Goal: Transaction & Acquisition: Purchase product/service

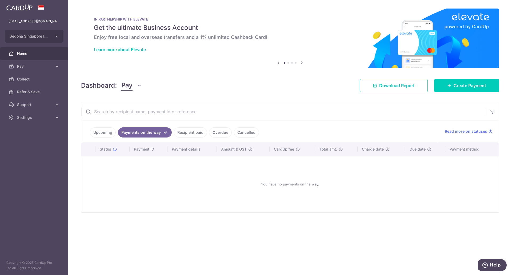
scroll to position [35, 0]
click at [185, 135] on link "Recipient paid" at bounding box center [190, 133] width 33 height 10
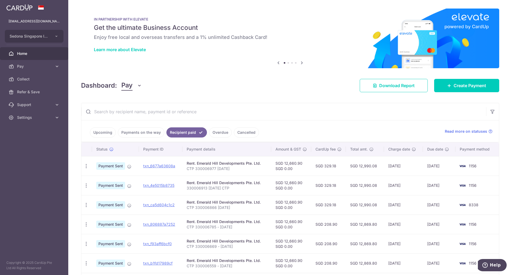
click at [108, 137] on link "Upcoming" at bounding box center [103, 133] width 26 height 10
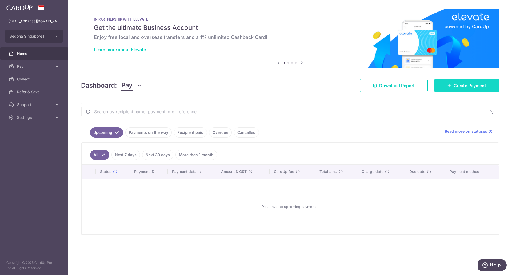
click at [472, 87] on span "Create Payment" at bounding box center [470, 85] width 33 height 6
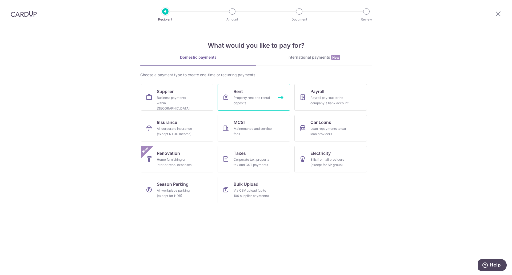
click at [269, 90] on link "Rent Property rent and rental deposits" at bounding box center [254, 97] width 73 height 27
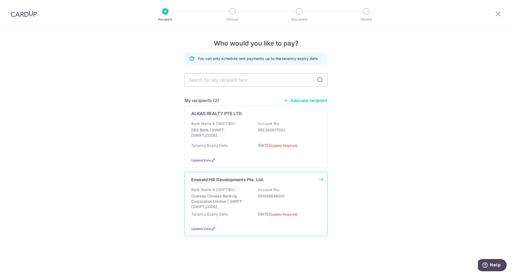
click at [227, 212] on p "Tenancy Expiry Date:" at bounding box center [209, 214] width 37 height 5
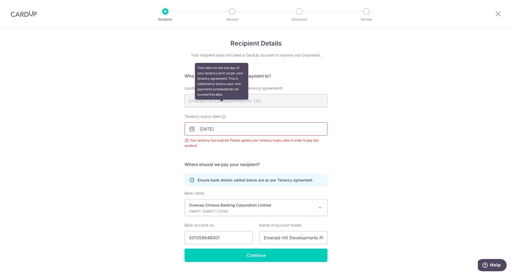
scroll to position [35, 0]
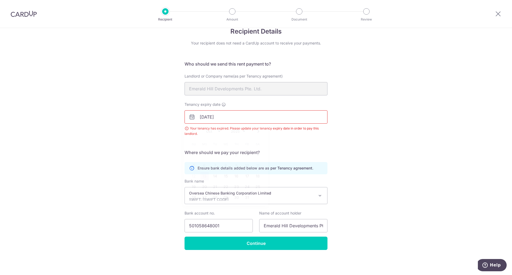
click at [228, 120] on input "04/10/2025" at bounding box center [256, 116] width 143 height 13
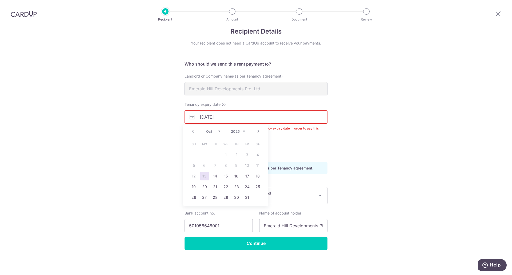
click at [242, 132] on select "2025 2026 2027 2028 2029 2030 2031 2032 2033 2034 2035" at bounding box center [238, 131] width 14 height 4
click at [304, 141] on div "Tenancy expiry date 04/10/2025 Your tenancy has expired. Please update your ten…" at bounding box center [255, 122] width 149 height 41
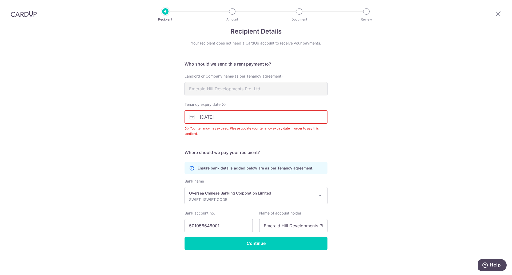
click at [257, 129] on div "Your tenancy has expired. Please update your tenancy expiry date in order to pa…" at bounding box center [256, 131] width 143 height 11
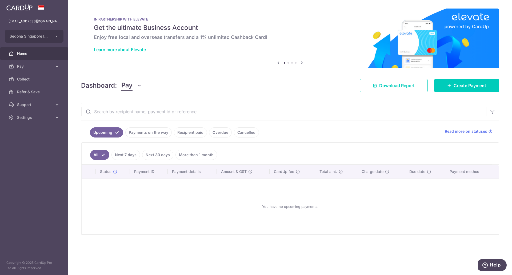
click at [465, 78] on div "Dashboard: Pay Pay Collect Download Report Create Payment" at bounding box center [290, 84] width 418 height 15
click at [465, 80] on link "Create Payment" at bounding box center [466, 85] width 65 height 13
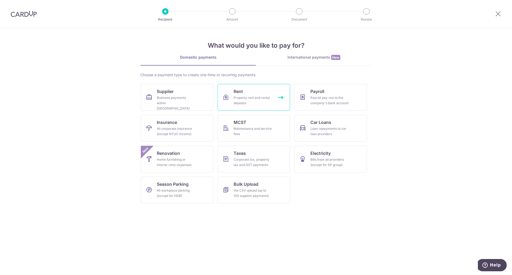
click at [245, 106] on div "Property rent and rental deposits" at bounding box center [253, 100] width 38 height 11
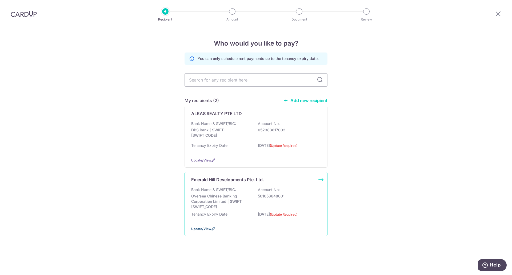
click at [213, 228] on icon at bounding box center [213, 229] width 4 height 4
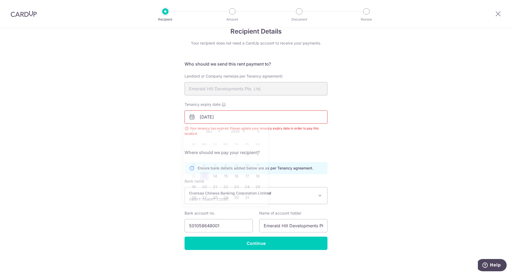
click at [232, 118] on input "04/10/2025" at bounding box center [256, 116] width 143 height 13
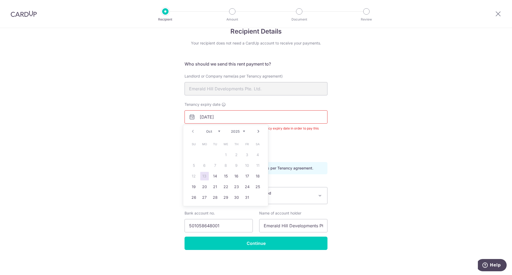
click at [242, 129] on select "2025 2026 2027 2028 2029 2030 2031 2032 2033 2034 2035" at bounding box center [238, 131] width 14 height 4
click at [197, 176] on link "15" at bounding box center [194, 176] width 9 height 9
type input "15/10/2028"
click at [197, 176] on body "Recipient Amount Document Review Recipient Details Your recipient does not need…" at bounding box center [256, 137] width 512 height 275
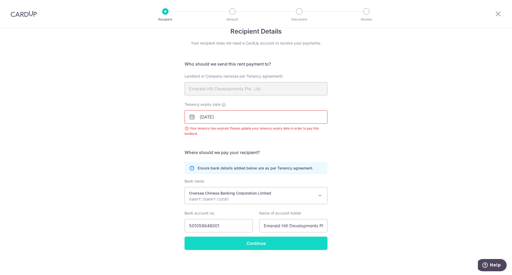
click at [252, 242] on input "Continue" at bounding box center [256, 243] width 143 height 13
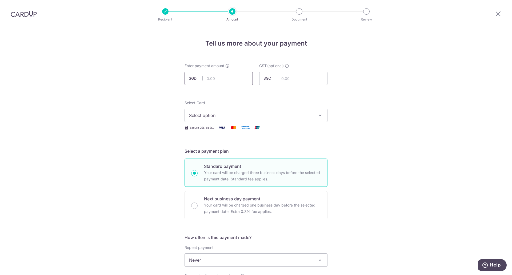
scroll to position [35, 0]
click at [220, 82] on input "text" at bounding box center [219, 78] width 68 height 13
click at [213, 119] on button "Select option" at bounding box center [256, 115] width 143 height 13
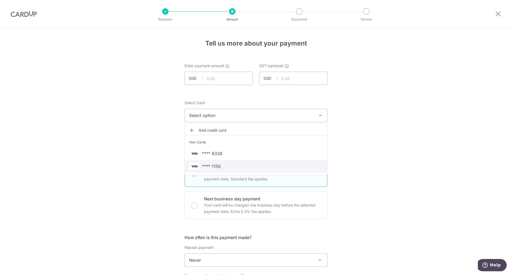
click at [223, 166] on span "**** 1156" at bounding box center [256, 166] width 134 height 6
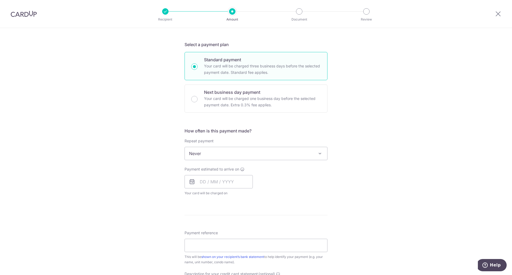
scroll to position [108, 0]
click at [240, 182] on input "text" at bounding box center [219, 180] width 68 height 13
click at [237, 239] on link "16" at bounding box center [238, 240] width 9 height 9
type input "16/10/2025"
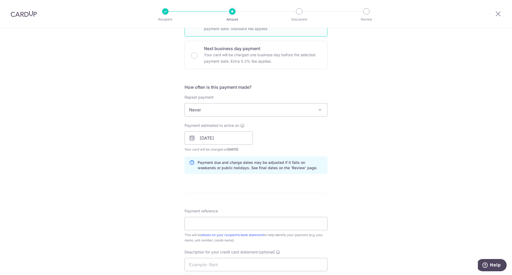
scroll to position [169, 0]
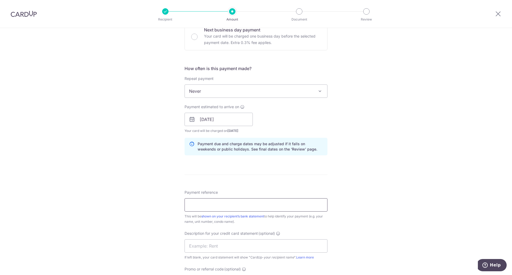
click at [206, 203] on input "Payment reference" at bounding box center [256, 204] width 143 height 13
type input "c"
type input "V"
paste input "330007042"
type input "CTP 330007042 September 2025"
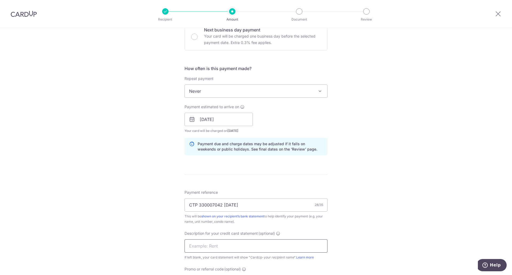
click at [281, 246] on input "text" at bounding box center [256, 246] width 143 height 13
type input "Rent"
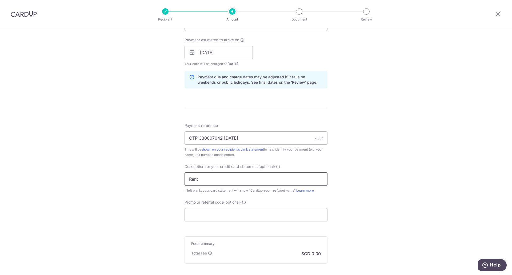
scroll to position [249, 0]
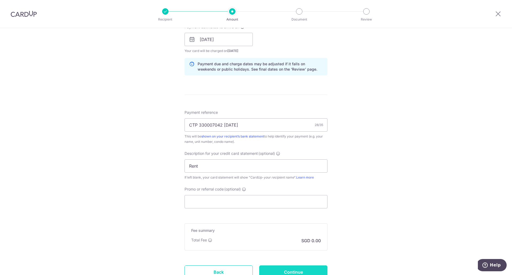
click at [301, 270] on input "Continue" at bounding box center [293, 272] width 68 height 13
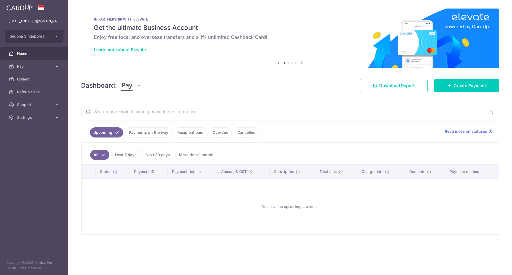
scroll to position [35, 0]
click at [194, 136] on link "Recipient paid" at bounding box center [190, 133] width 33 height 10
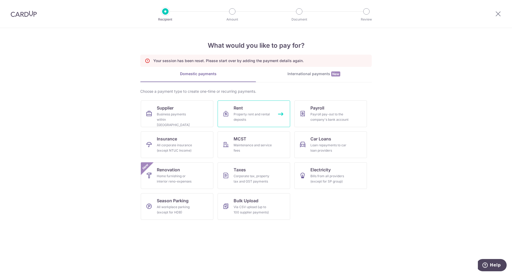
click at [264, 124] on link "Rent Property rent and rental deposits" at bounding box center [254, 114] width 73 height 27
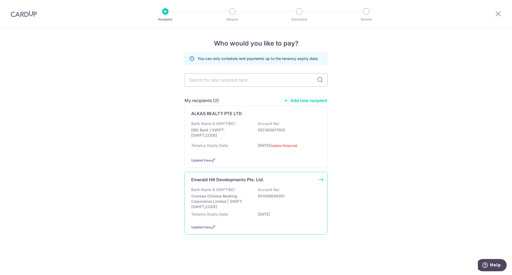
click at [238, 197] on p "Oversea Chinese Banking Corporation Limited | SWIFT: [SWIFT_CODE]" at bounding box center [221, 202] width 60 height 16
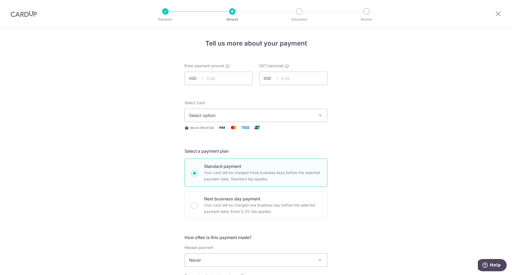
scroll to position [35, 0]
paste input "12,660.90"
type input "12,660.90"
click at [215, 119] on button "Select option" at bounding box center [256, 115] width 143 height 13
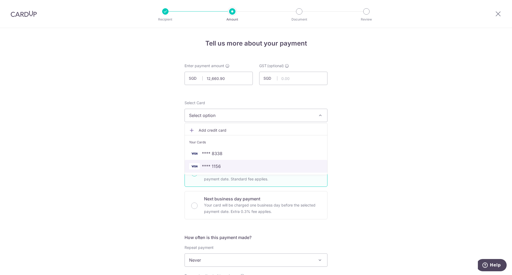
click at [222, 165] on span "**** 1156" at bounding box center [256, 166] width 134 height 6
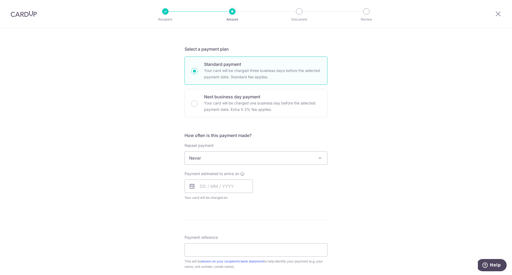
scroll to position [103, 0]
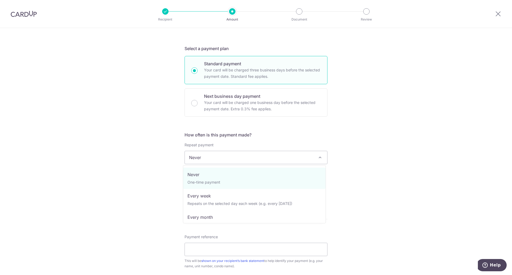
click at [317, 157] on span at bounding box center [320, 157] width 6 height 6
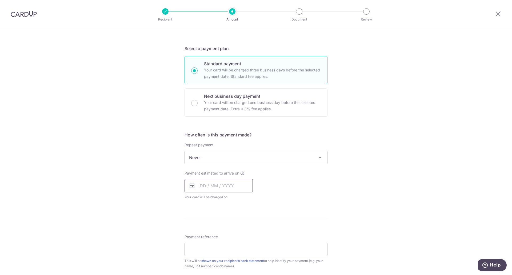
click at [230, 184] on input "text" at bounding box center [219, 185] width 68 height 13
click at [236, 241] on link "16" at bounding box center [238, 245] width 9 height 9
type input "[DATE]"
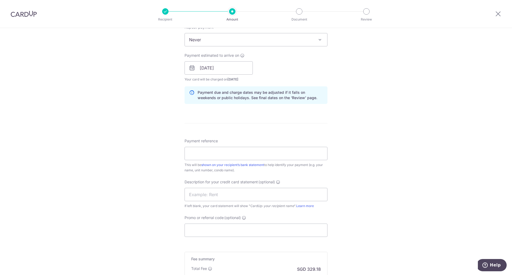
scroll to position [222, 0]
click at [299, 152] on input "Payment reference" at bounding box center [256, 151] width 143 height 13
paste input "330007042"
type input "CTP 330007042 [DATE]"
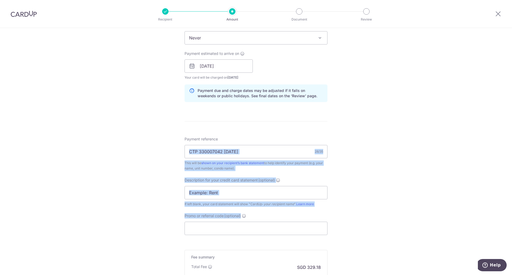
drag, startPoint x: 508, startPoint y: 142, endPoint x: 512, endPoint y: 207, distance: 65.2
type textarea "28/35 This will be shown on your recipient’s bank statement to help identify yo…"
click at [512, 207] on section "Tell us more about your payment Enter payment amount SGD 12,660.90 12660.90 GST…" at bounding box center [256, 151] width 512 height 247
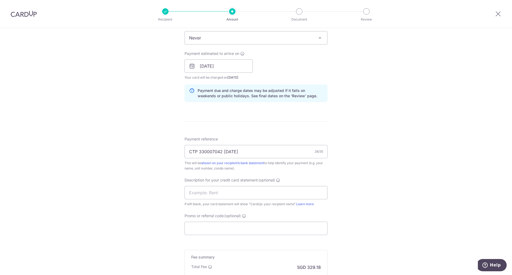
click at [429, 217] on div "Tell us more about your payment Enter payment amount SGD 12,660.90 12660.90 GST…" at bounding box center [256, 76] width 512 height 540
click at [272, 187] on input "text" at bounding box center [256, 192] width 143 height 13
type input "Rent"
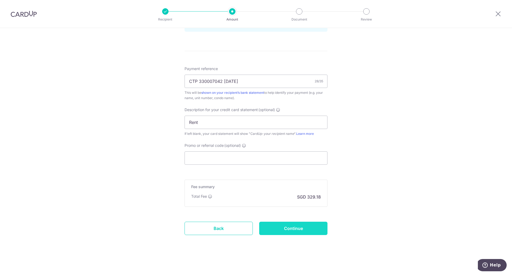
click at [291, 233] on input "Continue" at bounding box center [293, 228] width 68 height 13
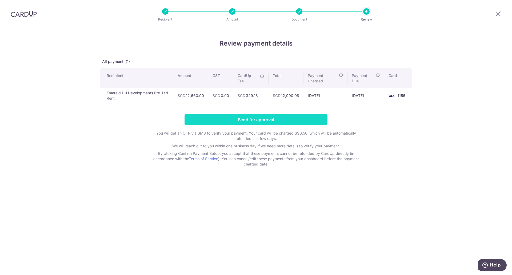
click at [270, 123] on input "Send for approval" at bounding box center [256, 119] width 143 height 11
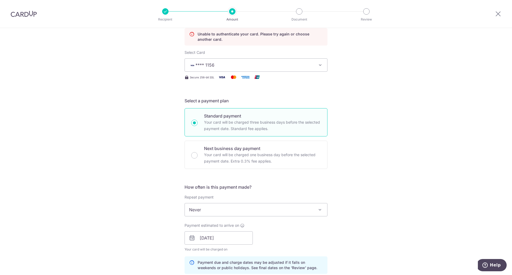
click at [217, 207] on span "Never" at bounding box center [256, 210] width 142 height 13
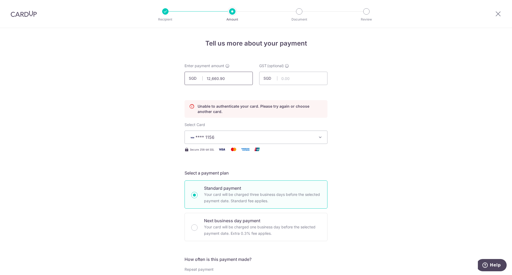
click at [227, 81] on input "12,660.90" at bounding box center [219, 78] width 68 height 13
type input "1"
paste input "12,830.54"
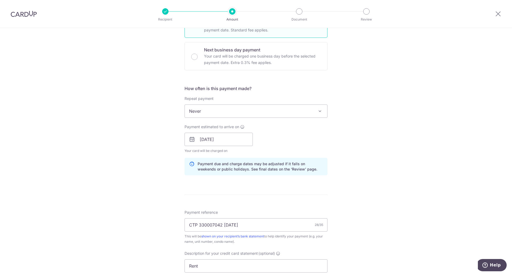
scroll to position [174, 0]
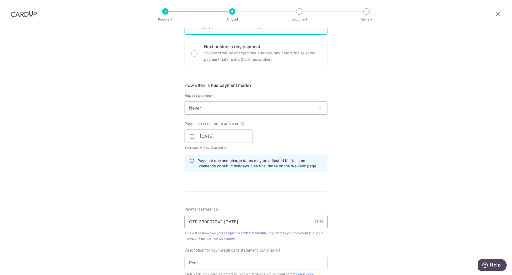
click at [287, 223] on input "CTP 330007042 [DATE]" at bounding box center [256, 221] width 143 height 13
type input "12,830.54"
paste input "12,830.54"
paste input "330007107"
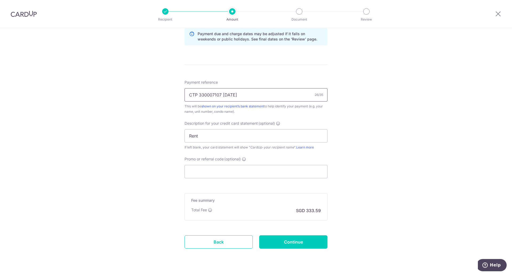
scroll to position [315, 0]
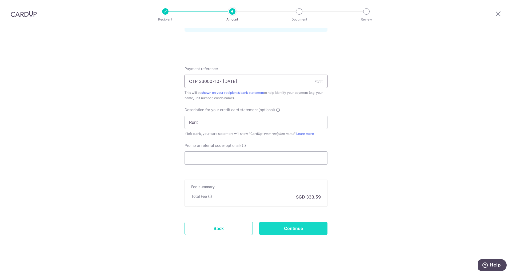
type input "CTP 330007107 [DATE]"
click at [316, 230] on input "Continue" at bounding box center [293, 228] width 68 height 13
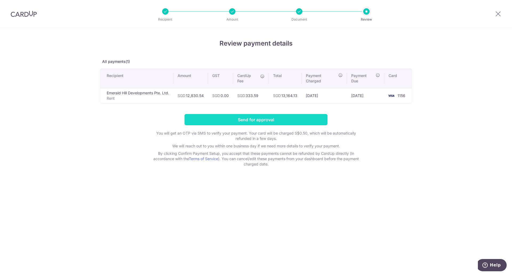
click at [258, 122] on input "Send for approval" at bounding box center [256, 119] width 143 height 11
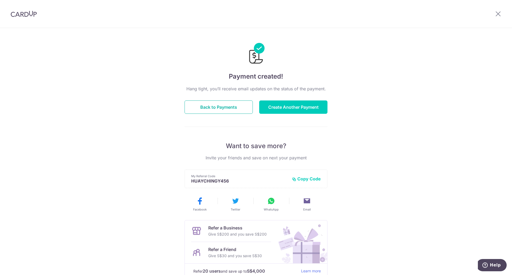
click at [222, 105] on button "Back to Payments" at bounding box center [219, 107] width 68 height 13
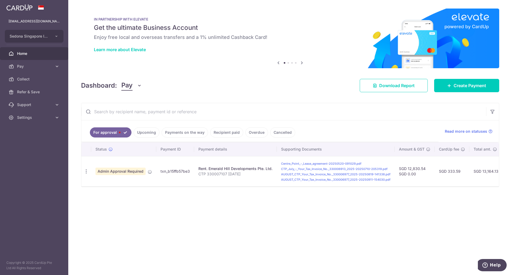
click at [181, 132] on link "Payments on the way" at bounding box center [185, 133] width 46 height 10
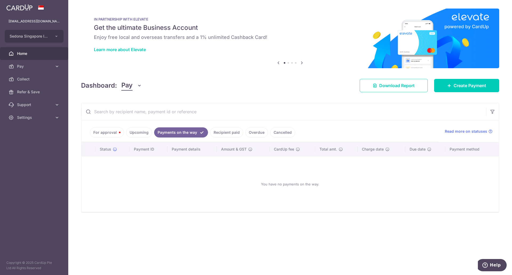
click at [109, 133] on link "For approval" at bounding box center [107, 133] width 34 height 10
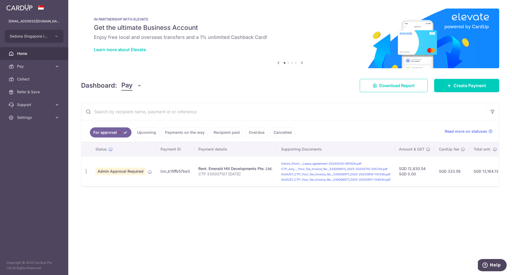
scroll to position [35, 0]
click at [461, 85] on span "Create Payment" at bounding box center [470, 85] width 33 height 6
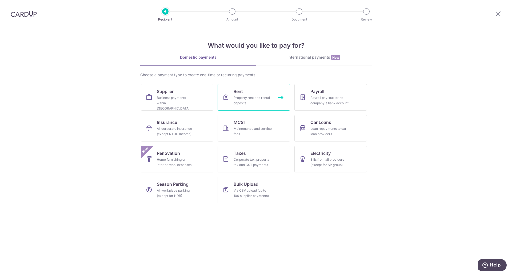
click at [242, 89] on span "Rent" at bounding box center [238, 91] width 9 height 6
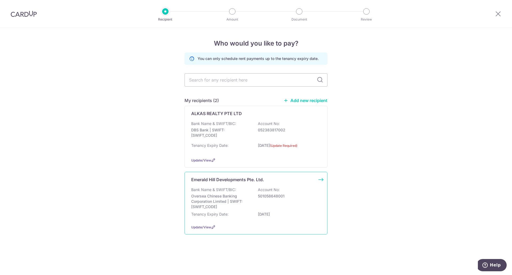
click at [233, 186] on div "Emerald Hill Developments Pte. Ltd. Bank Name & SWIFT/BIC: Oversea Chinese Bank…" at bounding box center [256, 203] width 143 height 63
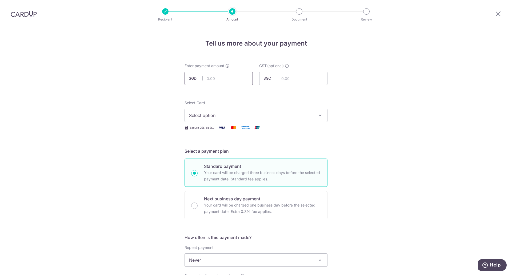
drag, startPoint x: 0, startPoint y: 0, endPoint x: 210, endPoint y: 80, distance: 225.3
click at [210, 80] on input "text" at bounding box center [219, 78] width 68 height 13
paste input "12,660.90"
type input "12,660.90"
click at [231, 113] on span "Select option" at bounding box center [251, 115] width 124 height 6
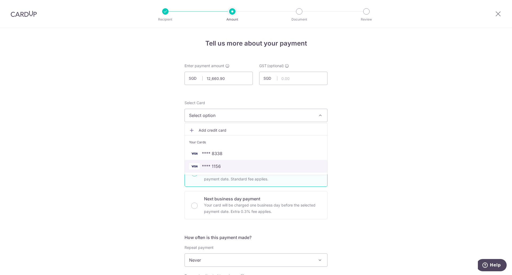
drag, startPoint x: 223, startPoint y: 164, endPoint x: 279, endPoint y: 161, distance: 55.9
click at [223, 164] on span "**** 1156" at bounding box center [256, 166] width 134 height 6
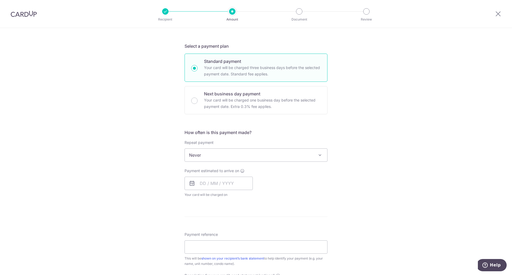
scroll to position [124, 0]
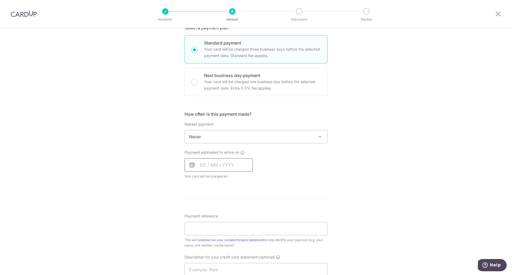
click at [237, 159] on input "text" at bounding box center [219, 164] width 68 height 13
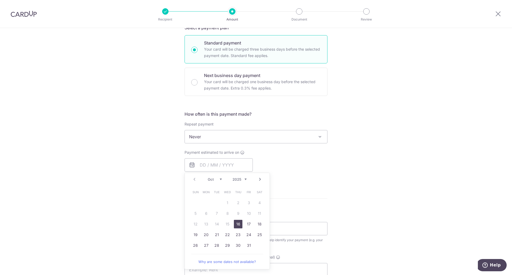
click at [236, 224] on link "16" at bounding box center [238, 224] width 9 height 9
type input "[DATE]"
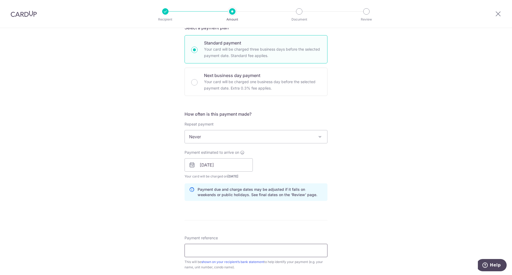
click at [241, 250] on input "Payment reference" at bounding box center [256, 250] width 143 height 13
type input "c"
paste input "330007042"
type input "CTP 330007042 [DATE]"
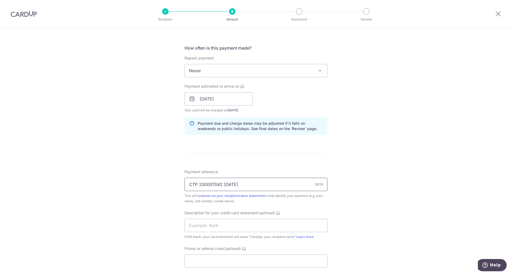
scroll to position [275, 0]
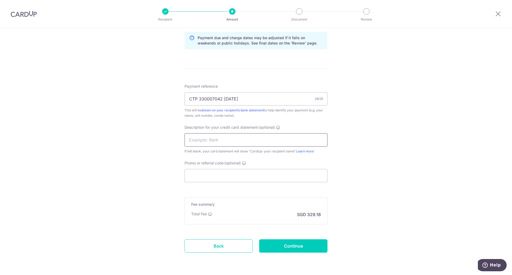
click at [219, 142] on input "text" at bounding box center [256, 139] width 143 height 13
type input "rent"
click at [279, 245] on input "Continue" at bounding box center [293, 246] width 68 height 13
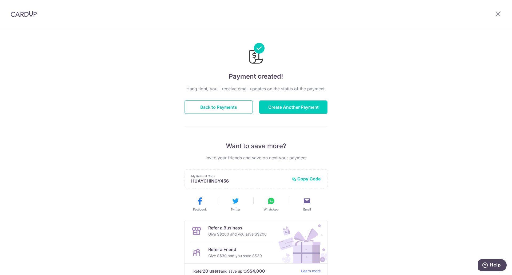
click at [29, 13] on img at bounding box center [24, 14] width 26 height 6
